Goal: Task Accomplishment & Management: Complete application form

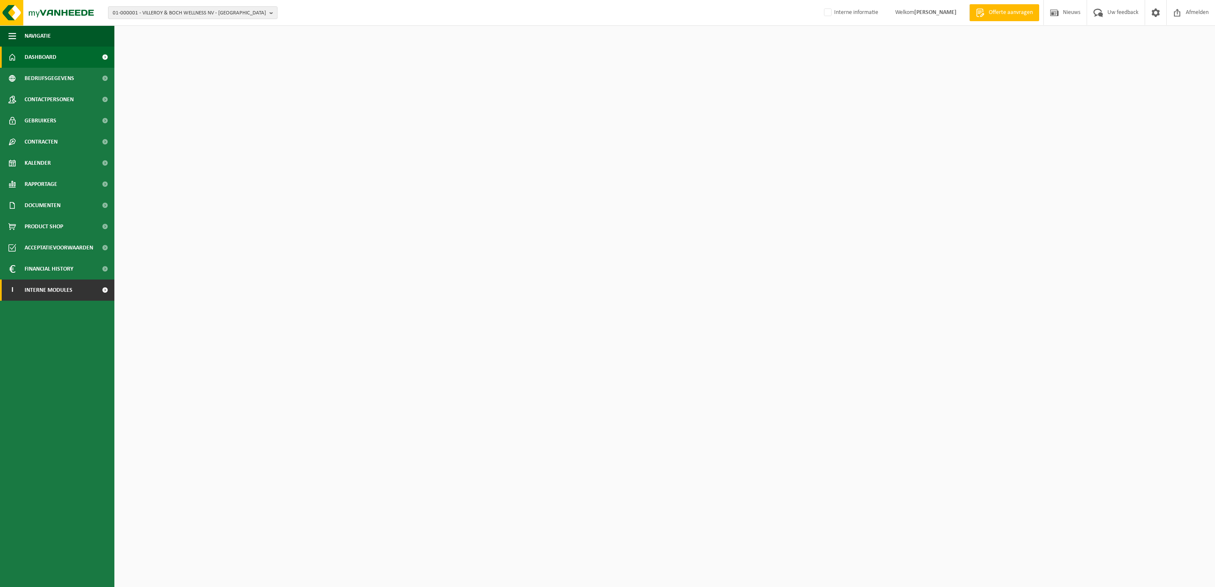
click at [50, 288] on span "Interne modules" at bounding box center [49, 290] width 48 height 21
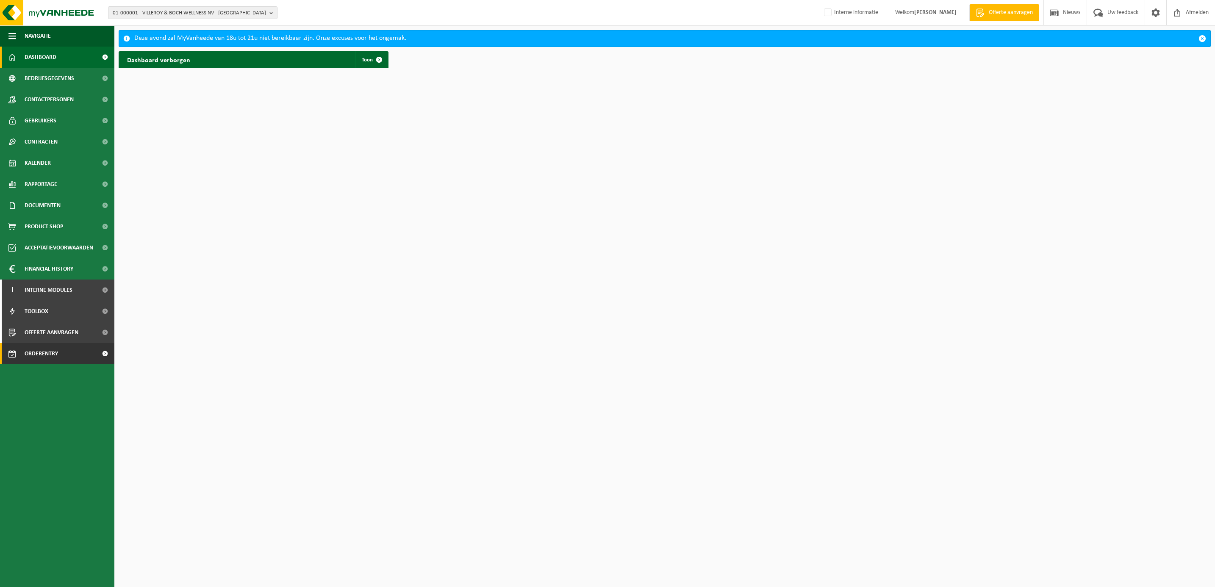
click at [39, 351] on span "Orderentry Goedkeuring" at bounding box center [60, 353] width 71 height 21
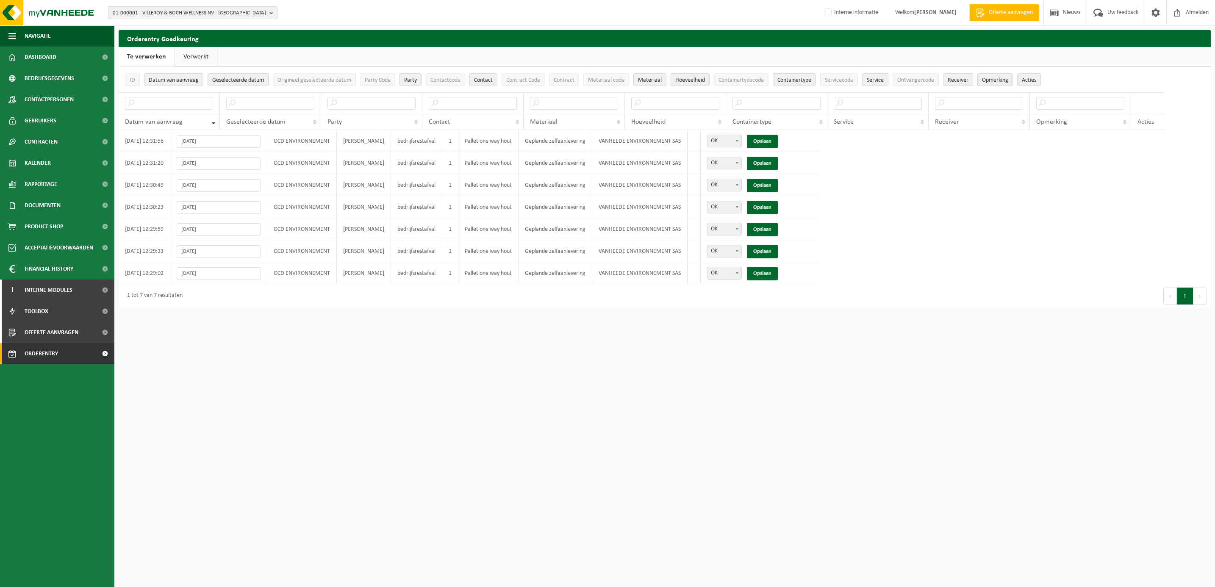
click at [169, 14] on span "01-000001 - VILLEROY & BOCH WELLNESS NV - [GEOGRAPHIC_DATA]" at bounding box center [189, 13] width 153 height 13
click at [167, 23] on input "text" at bounding box center [192, 26] width 165 height 11
paste input "01-074333"
type input "01-074333"
click at [160, 40] on strong "01-074333 - MARBO USED CLOTHING B.V. - MOERDIJK" at bounding box center [173, 39] width 121 height 6
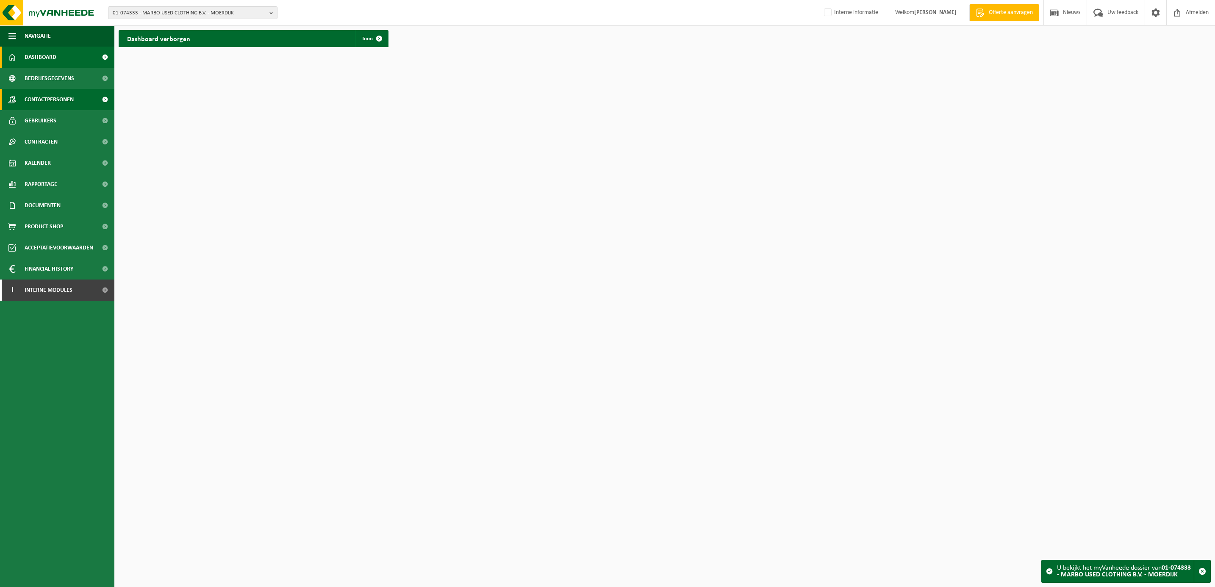
click at [51, 95] on span "Contactpersonen" at bounding box center [49, 99] width 49 height 21
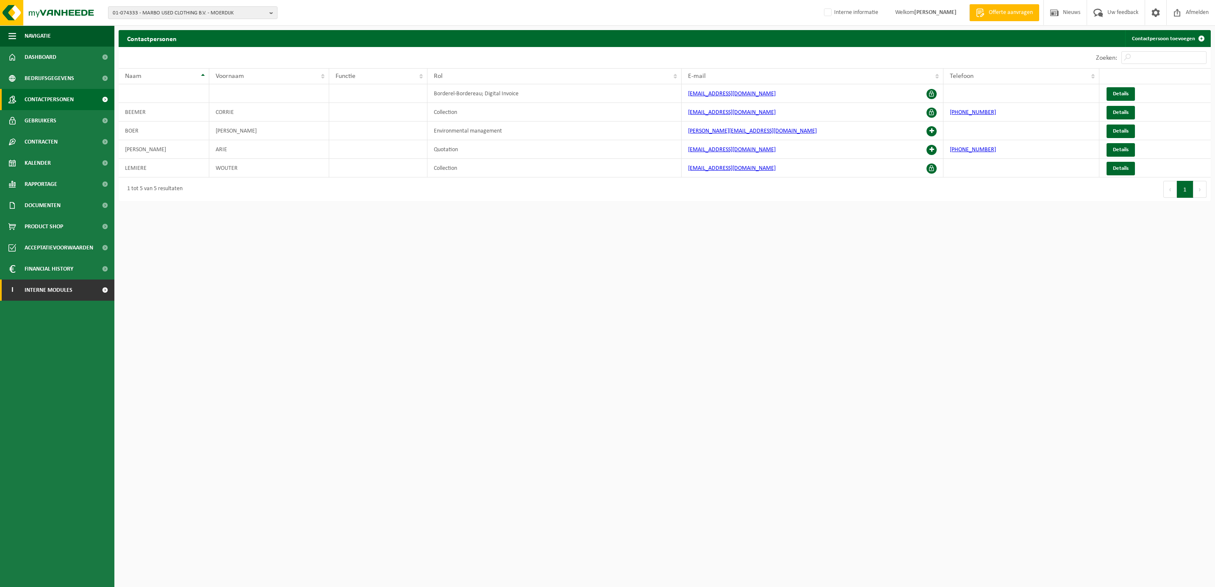
click at [51, 292] on span "Interne modules" at bounding box center [49, 290] width 48 height 21
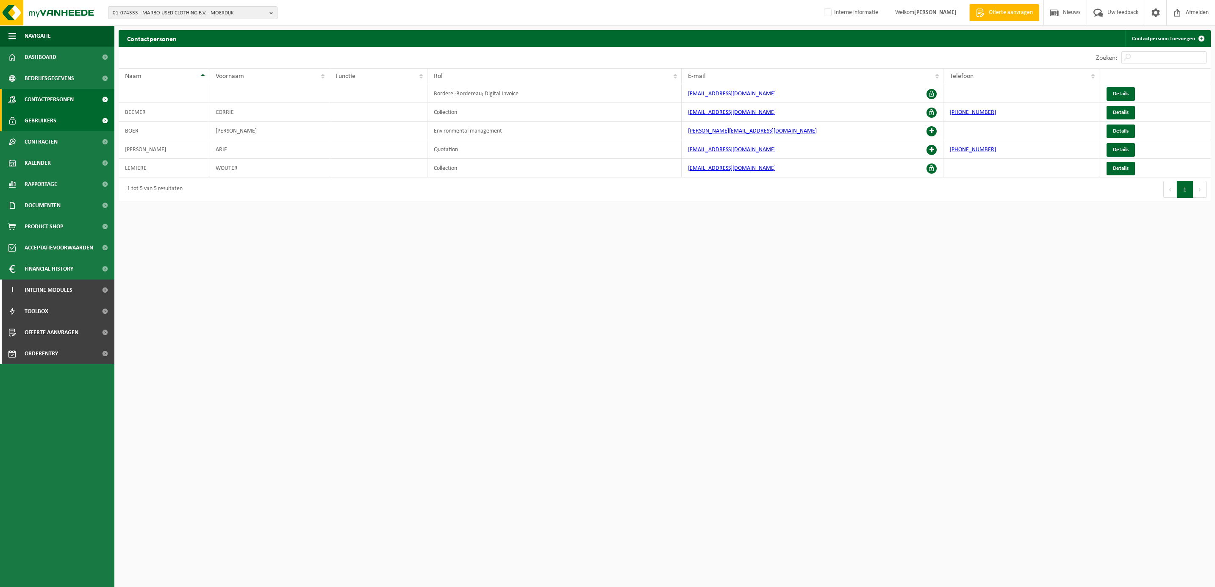
click at [46, 117] on span "Gebruikers" at bounding box center [41, 120] width 32 height 21
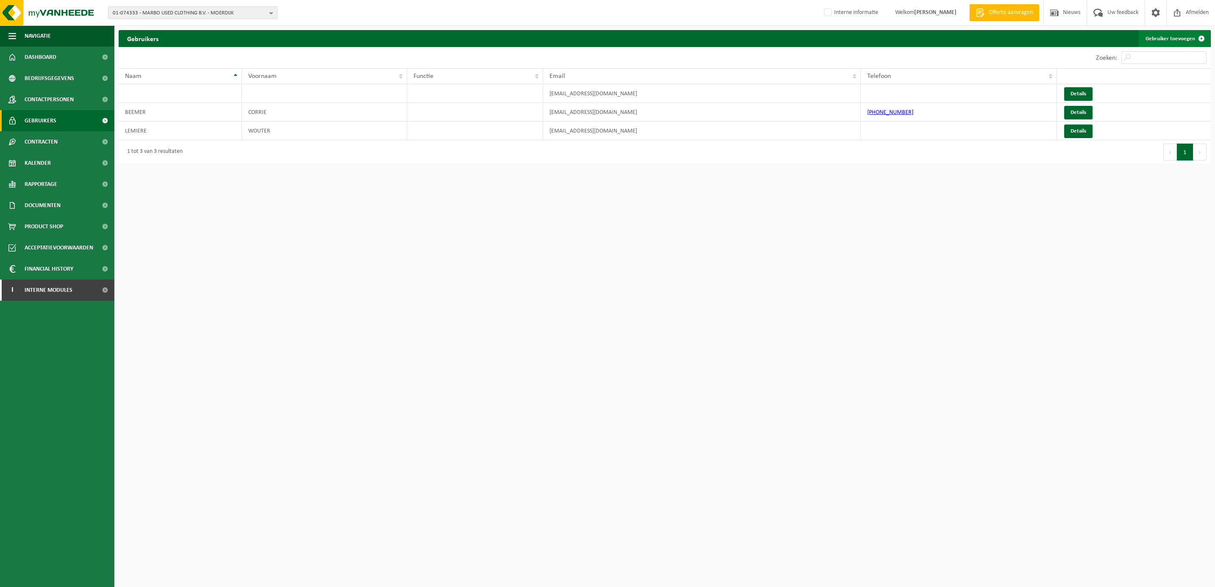
click at [1159, 37] on link "Gebruiker toevoegen" at bounding box center [1174, 38] width 71 height 17
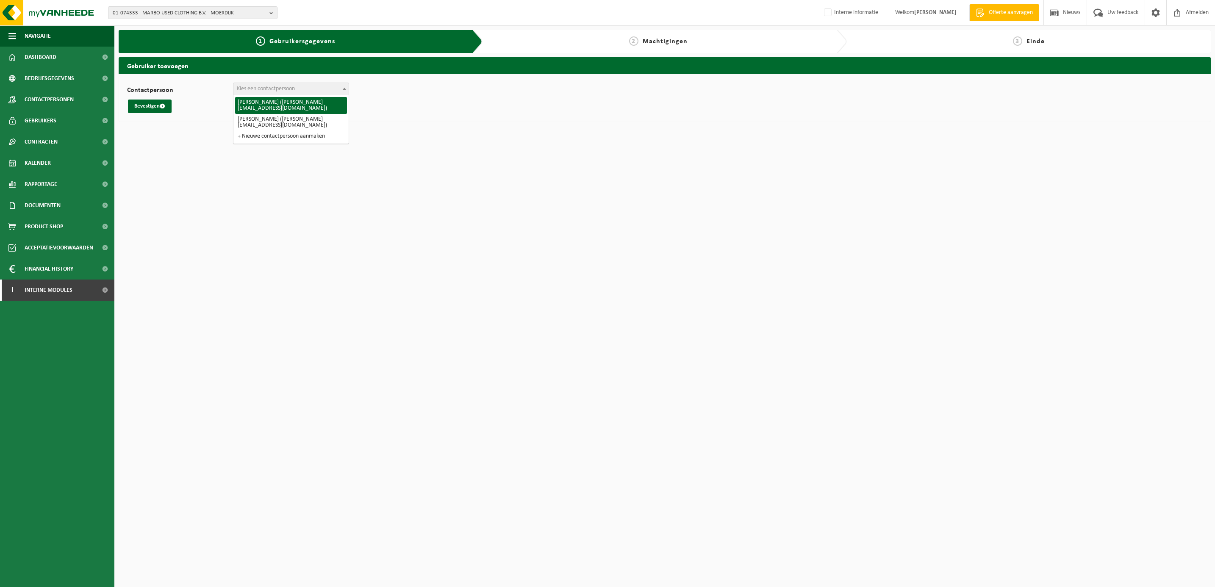
click at [289, 86] on span "Kies een contactpersoon" at bounding box center [266, 89] width 58 height 6
select select "0"
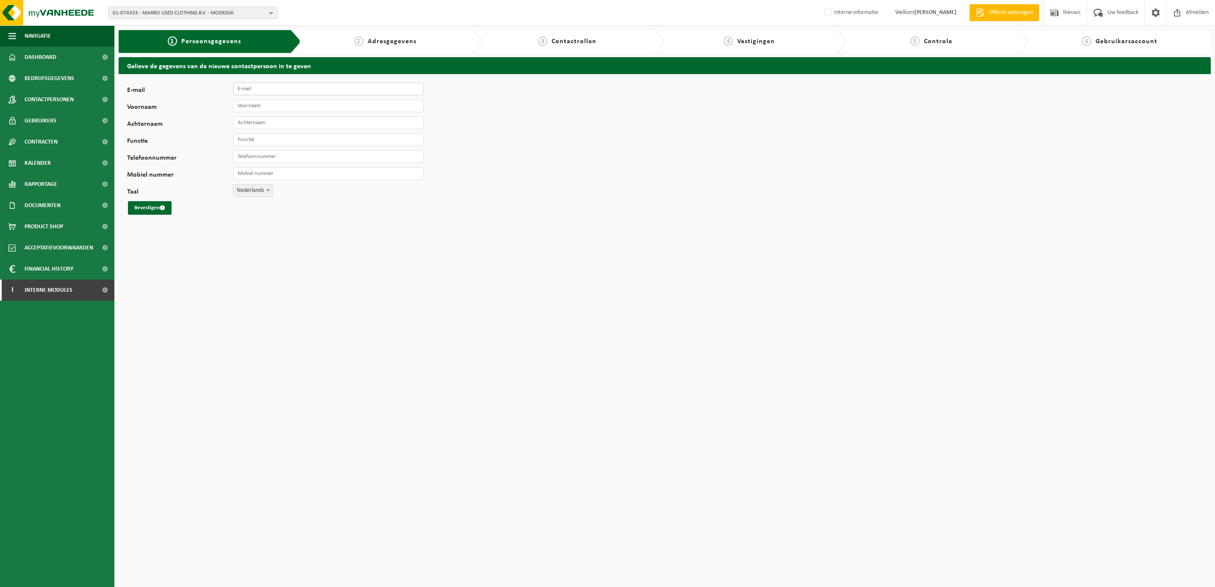
click at [259, 91] on input "E-mail" at bounding box center [328, 89] width 191 height 13
click at [257, 88] on input "E-mail" at bounding box center [328, 89] width 191 height 13
type input "[PERSON_NAME][EMAIL_ADDRESS][DOMAIN_NAME]"
type input "Bossant"
click at [267, 107] on input "Voornaam" at bounding box center [328, 106] width 191 height 13
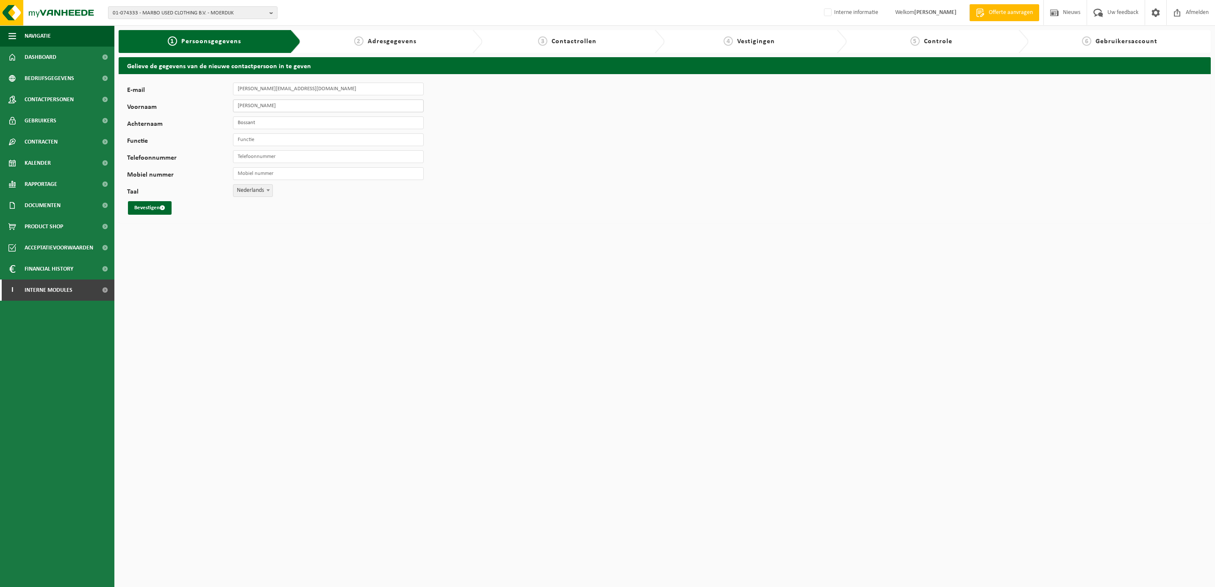
type input "[PERSON_NAME]"
click at [262, 139] on input "Functie" at bounding box center [328, 139] width 191 height 13
type input "Collection"
click at [254, 156] on input "Telefoonnummer" at bounding box center [328, 156] width 191 height 13
type input "[PHONE_NUMBER]"
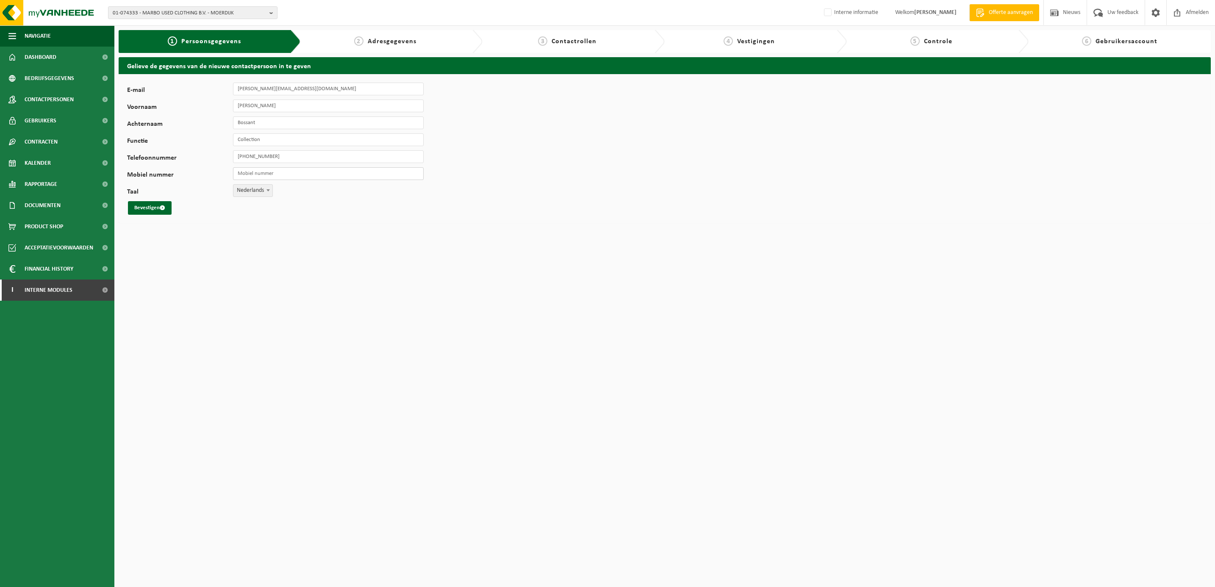
click at [245, 175] on input "Mobiel nummer" at bounding box center [328, 173] width 191 height 13
type input "[PHONE_NUMBER]"
drag, startPoint x: 247, startPoint y: 154, endPoint x: 289, endPoint y: 154, distance: 42.4
click at [289, 154] on input "[PHONE_NUMBER]" at bounding box center [328, 156] width 191 height 13
type input "[PHONE_NUMBER]"
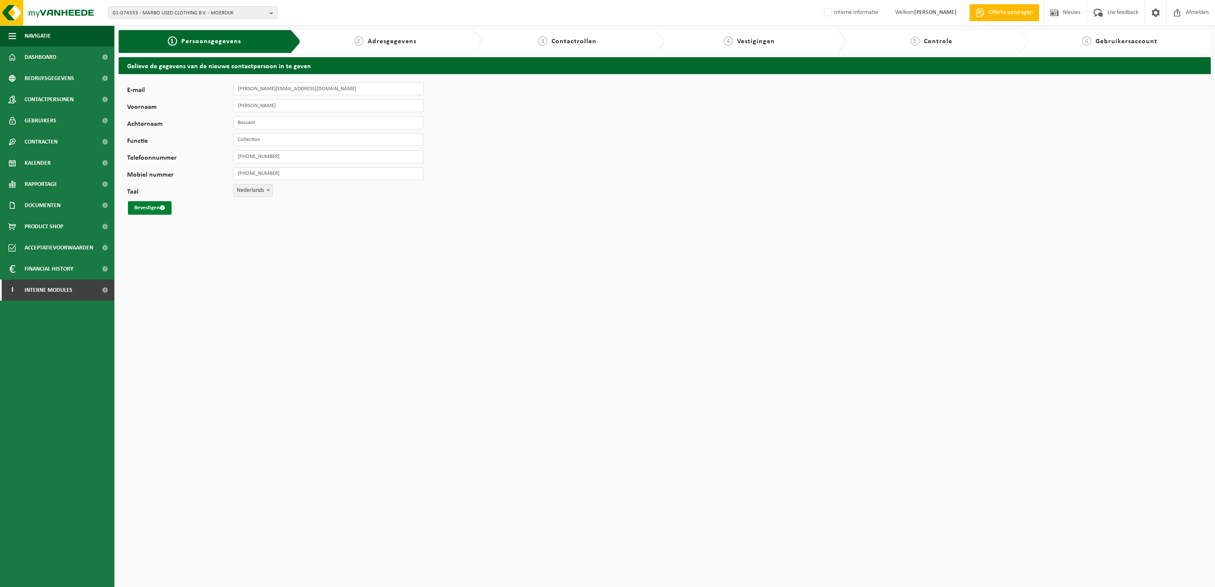
click at [144, 209] on button "Bevestigen" at bounding box center [150, 208] width 44 height 14
click at [147, 206] on button "Bevestigen" at bounding box center [150, 208] width 44 height 14
